Goal: Transaction & Acquisition: Book appointment/travel/reservation

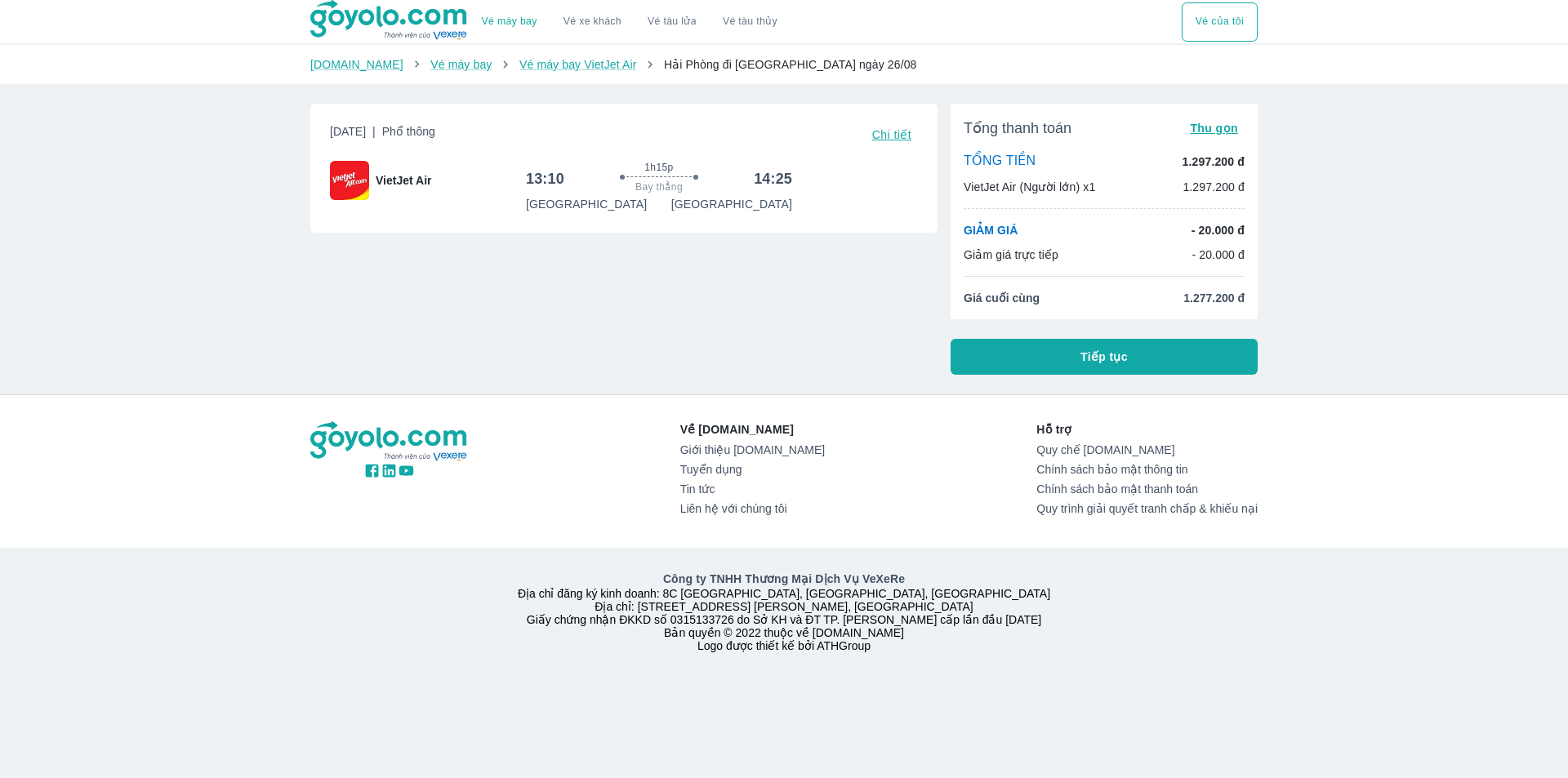
click at [1064, 355] on button "Tiếp tục" at bounding box center [1103, 357] width 307 height 36
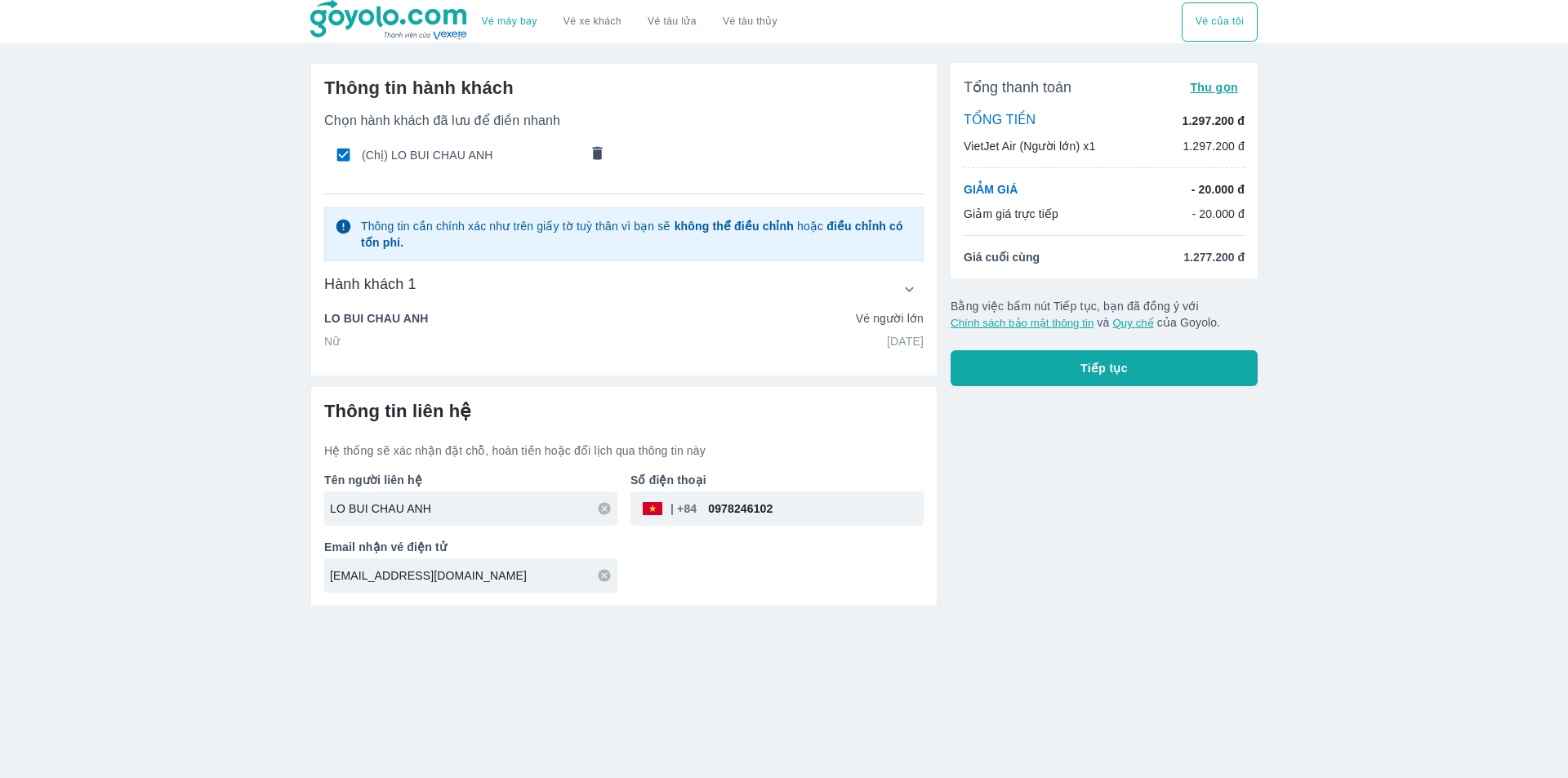
click at [598, 154] on icon "comments" at bounding box center [598, 152] width 10 height 13
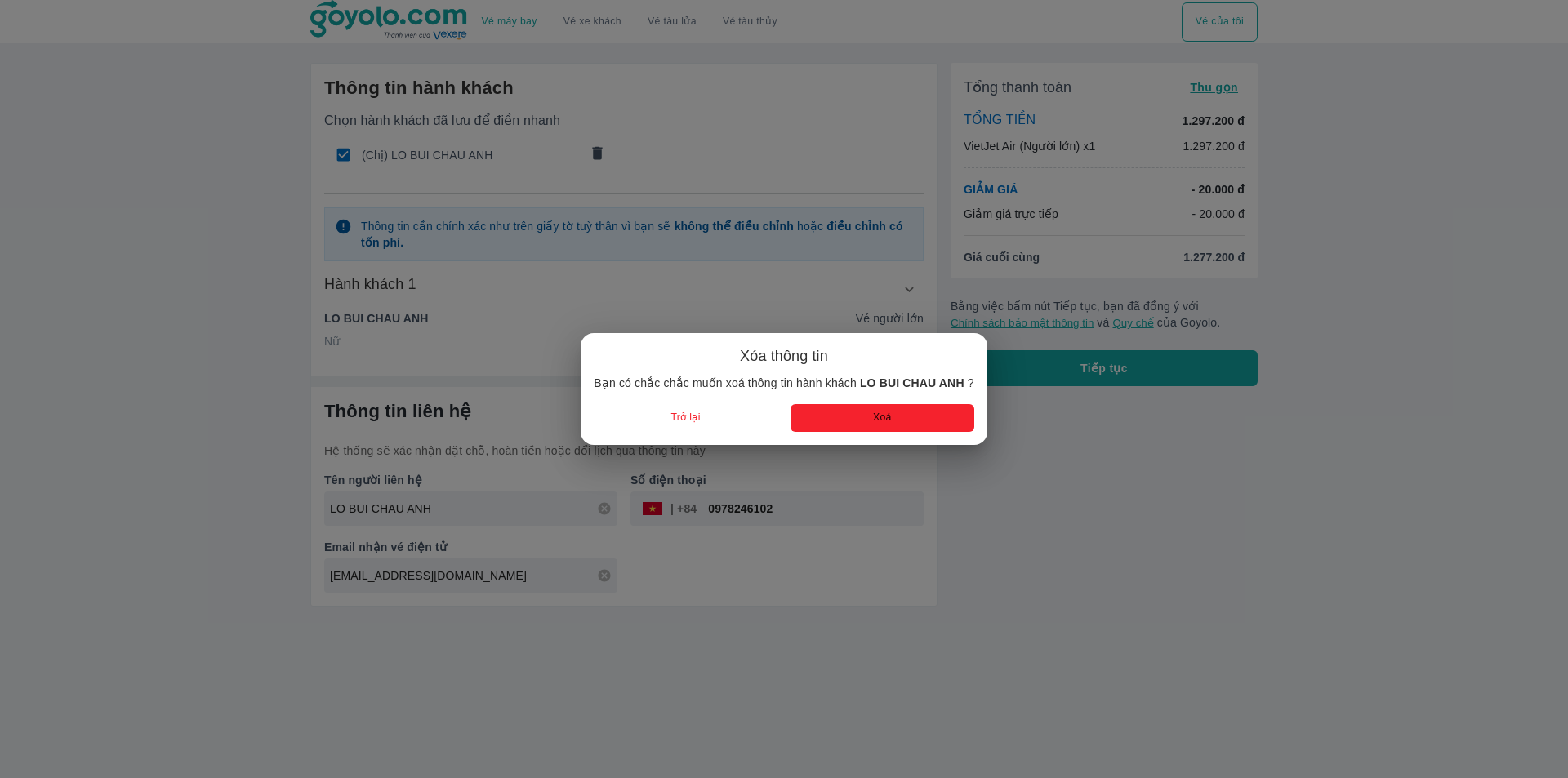
click at [831, 418] on button "Xoá" at bounding box center [881, 416] width 183 height 26
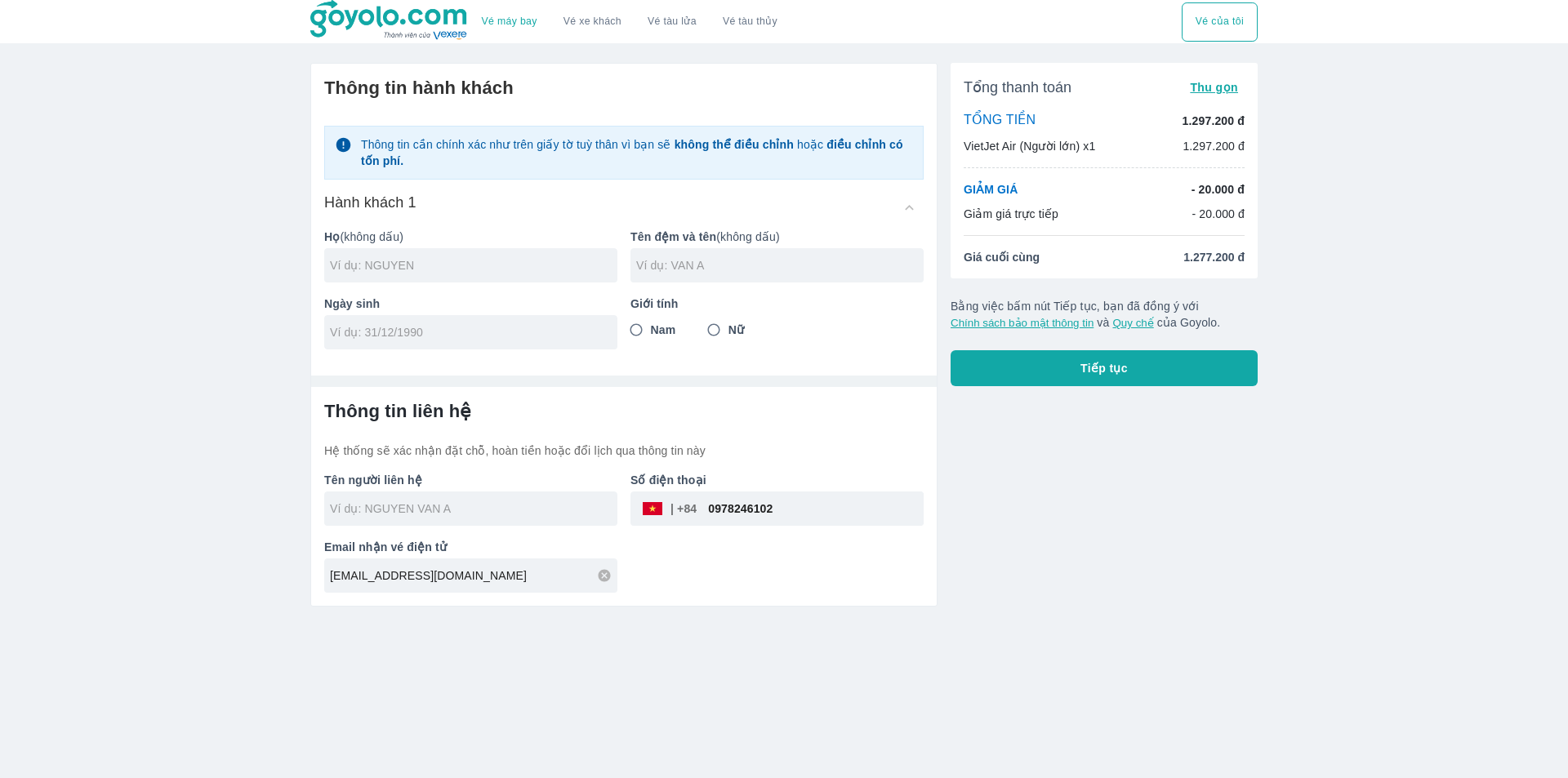
radio input "false"
click at [477, 271] on input "text" at bounding box center [473, 265] width 287 height 17
type input "DINH"
type input "THI BAO CHAU"
click at [711, 332] on input "Nữ" at bounding box center [713, 330] width 29 height 29
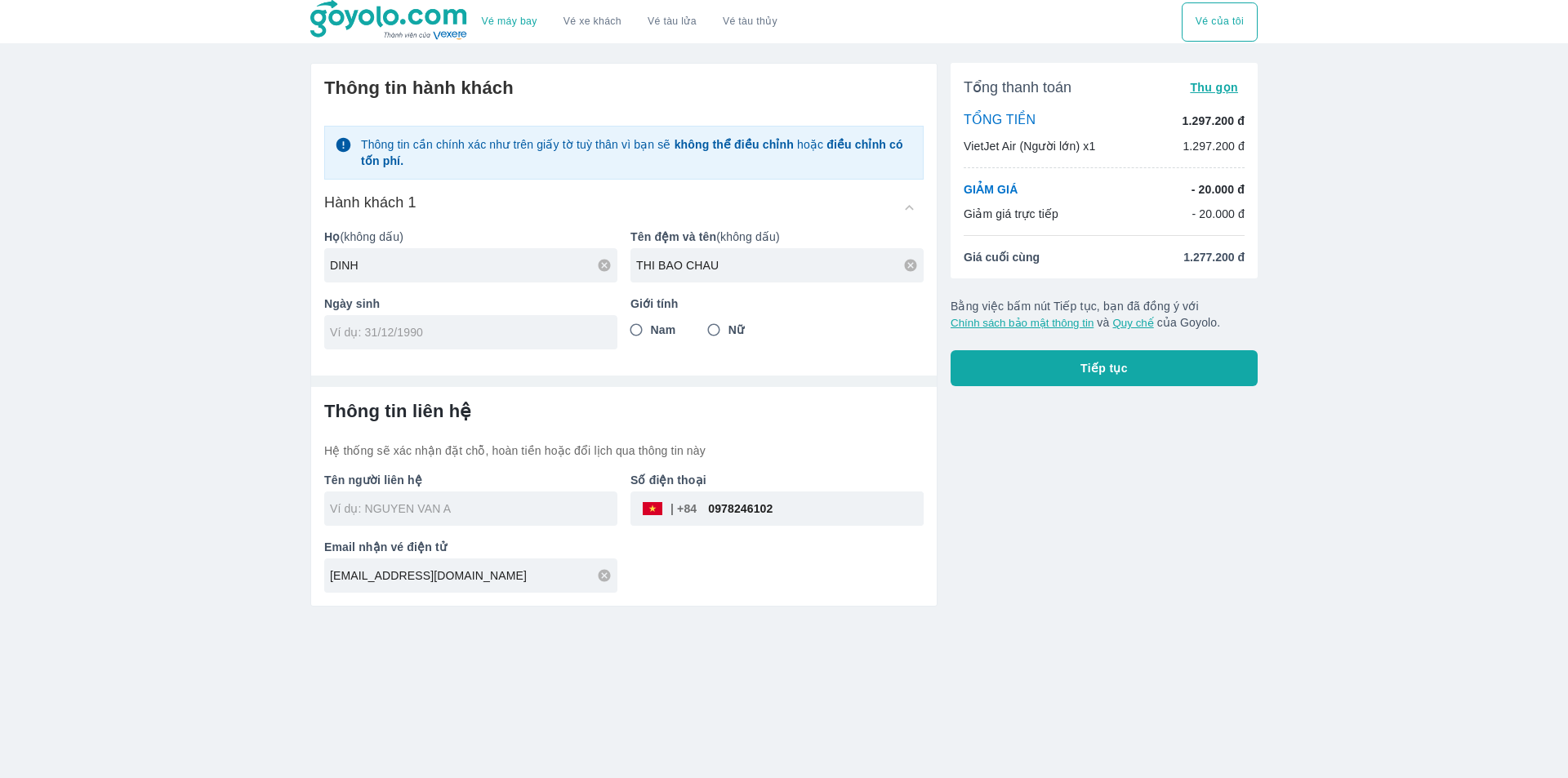
radio input "true"
click at [505, 336] on input "tel" at bounding box center [466, 332] width 271 height 17
type input "[DATE]"
click at [523, 502] on input "text" at bounding box center [473, 509] width 287 height 17
type input "[PERSON_NAME]"
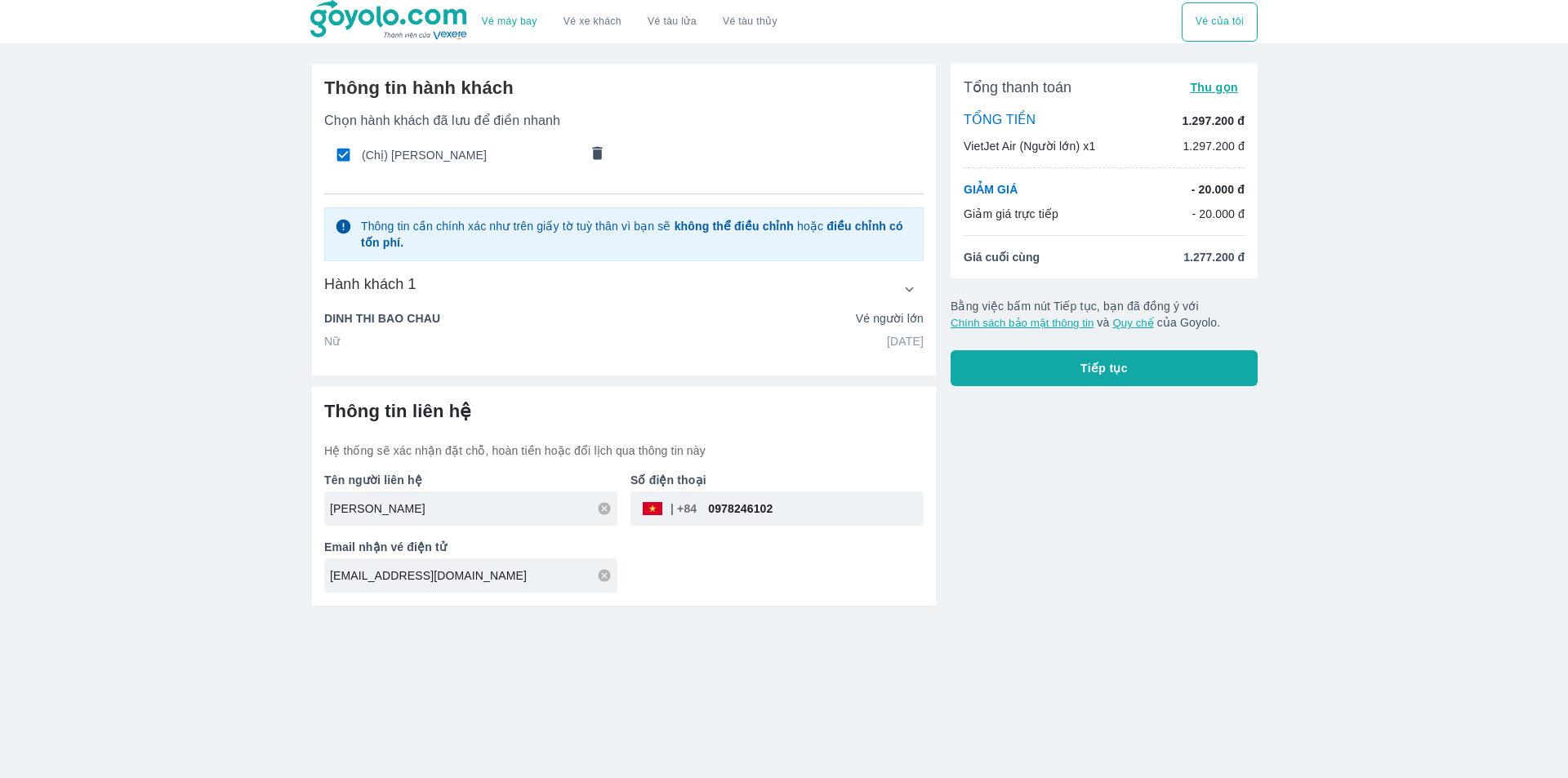
click at [756, 507] on input "0978246102" at bounding box center [810, 509] width 227 height 39
paste input "84498487"
click at [713, 511] on input "0984498487" at bounding box center [810, 509] width 227 height 39
type input "984498487"
click at [1031, 510] on div "Tổng thanh toán Thu gọn TỔNG TIỀN 1.297.200 đ VietJet Air (Người lớn) x1 1.297.…" at bounding box center [1097, 328] width 320 height 557
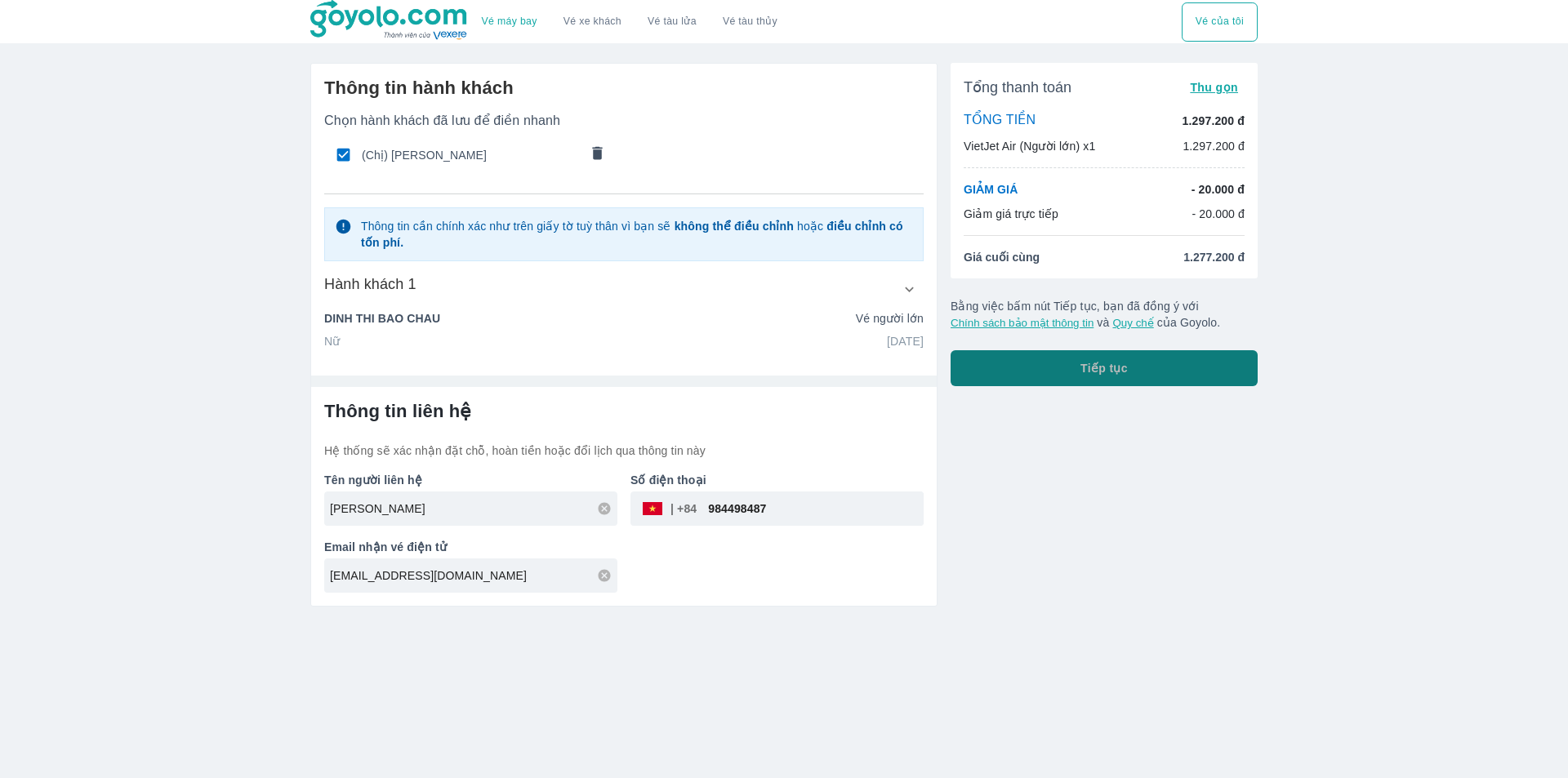
click at [1027, 378] on button "Tiếp tục" at bounding box center [1103, 367] width 307 height 36
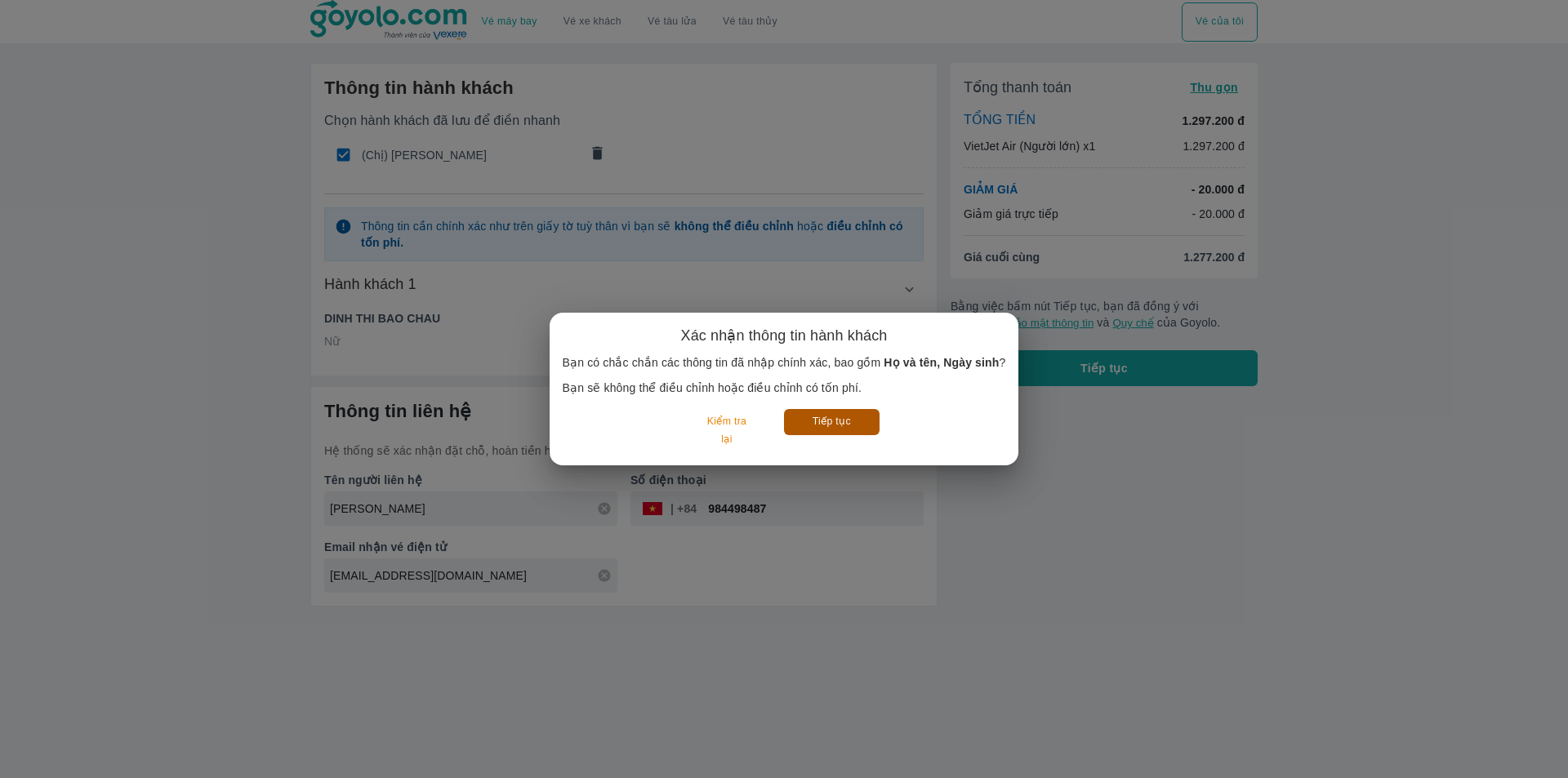
click at [842, 418] on button "Tiếp tục" at bounding box center [831, 421] width 95 height 25
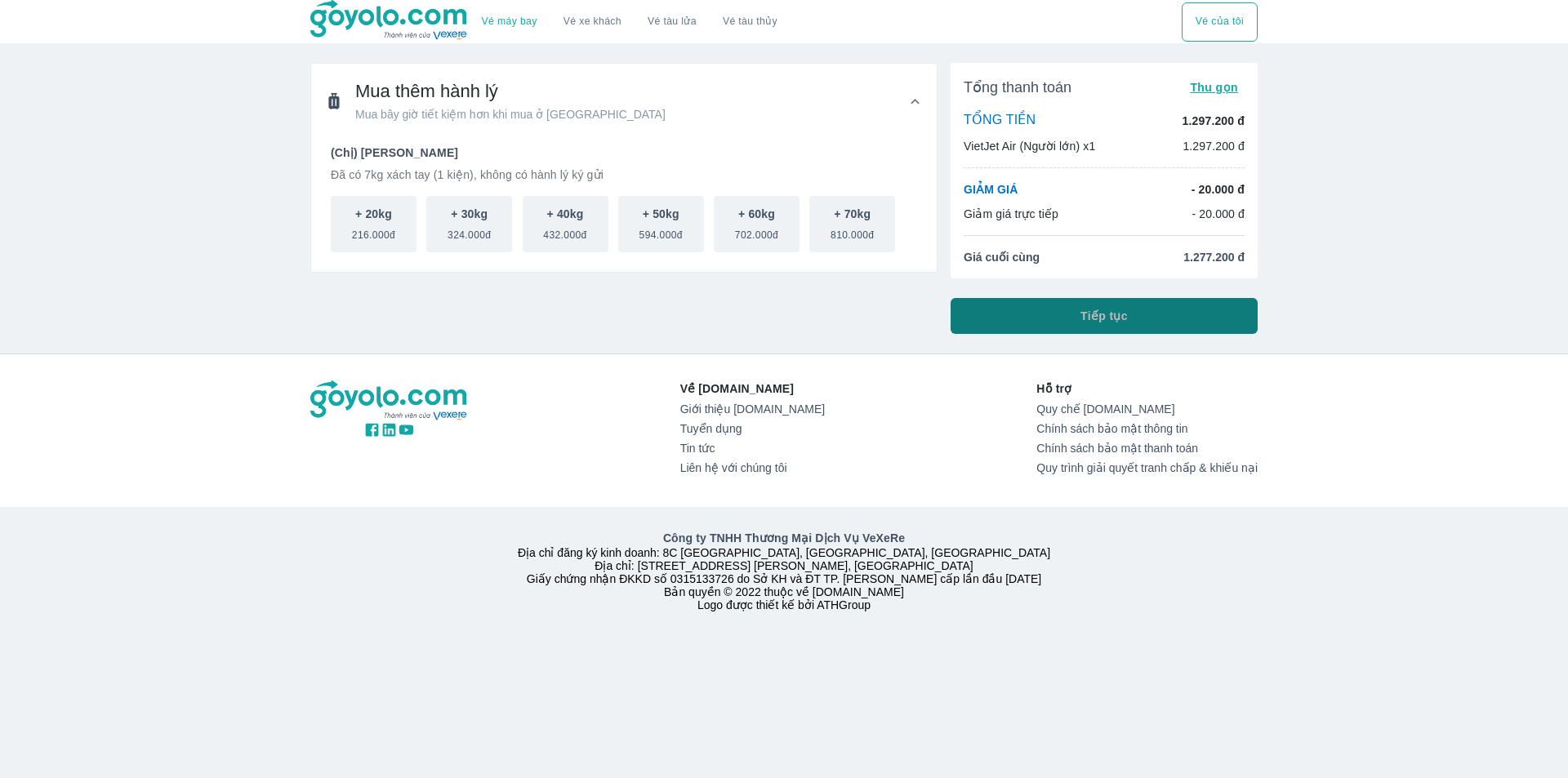
click at [1062, 315] on button "Tiếp tục" at bounding box center [1103, 316] width 307 height 36
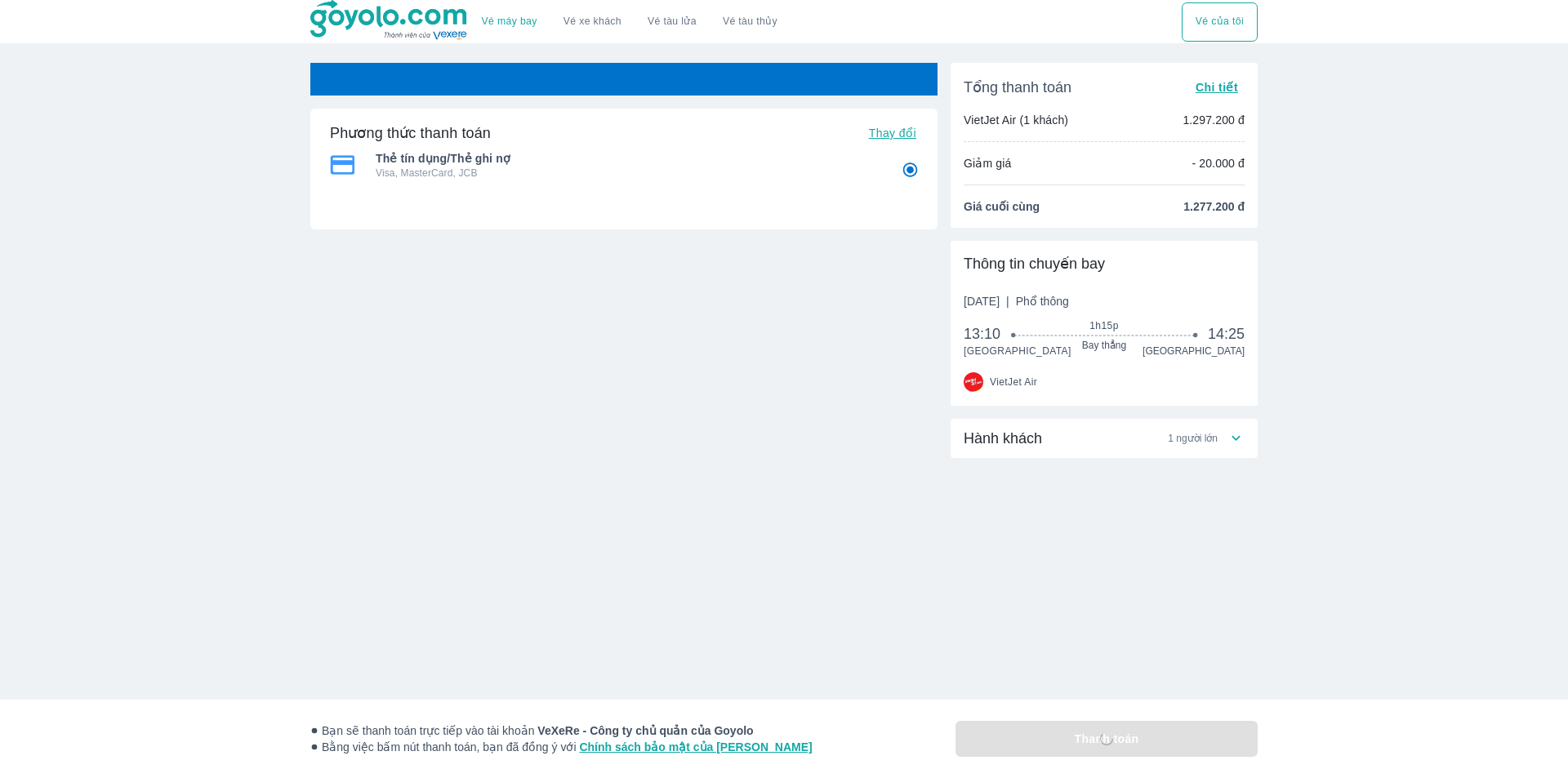
radio input "false"
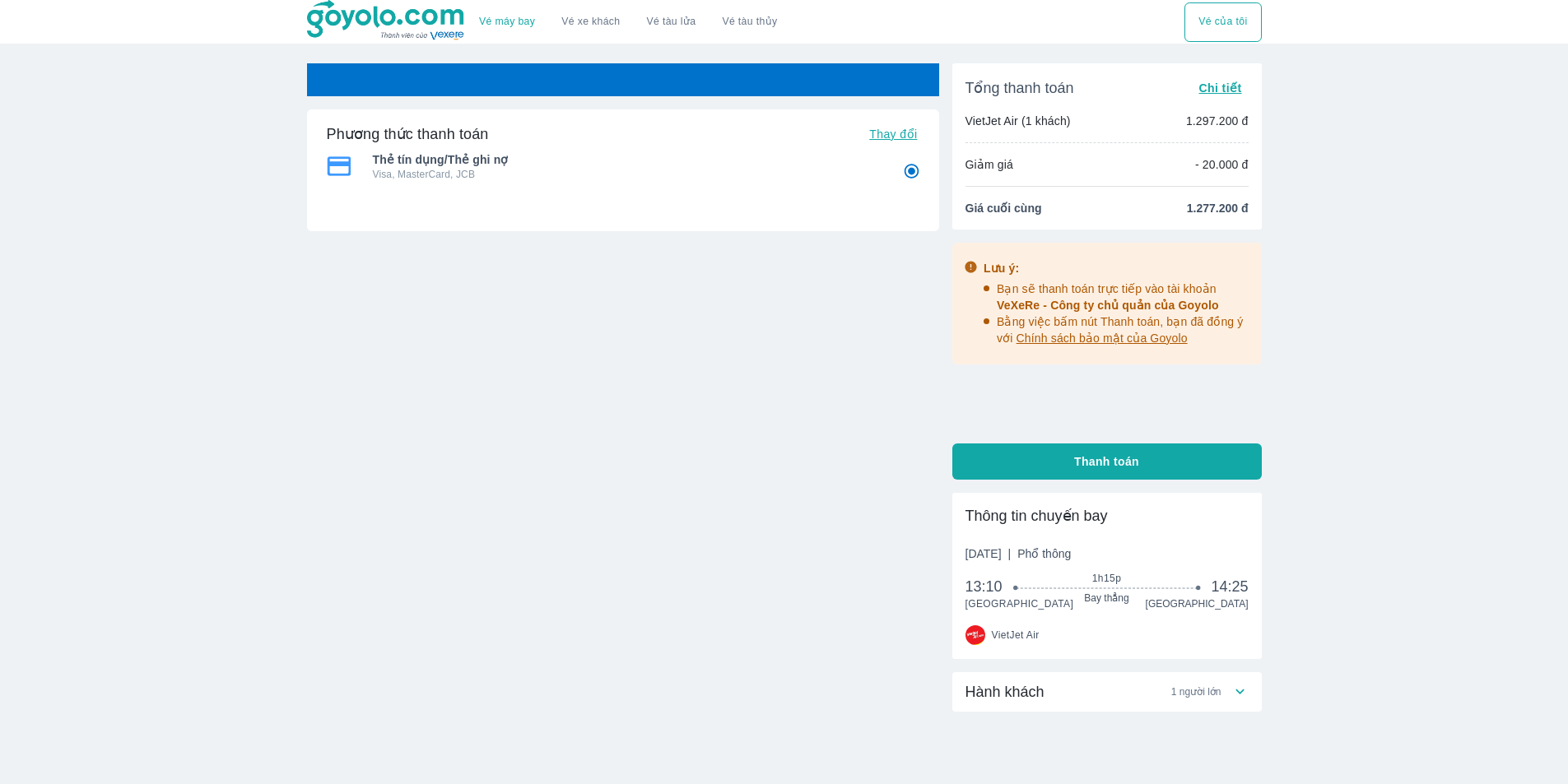
radio input "false"
